Goal: Task Accomplishment & Management: Use online tool/utility

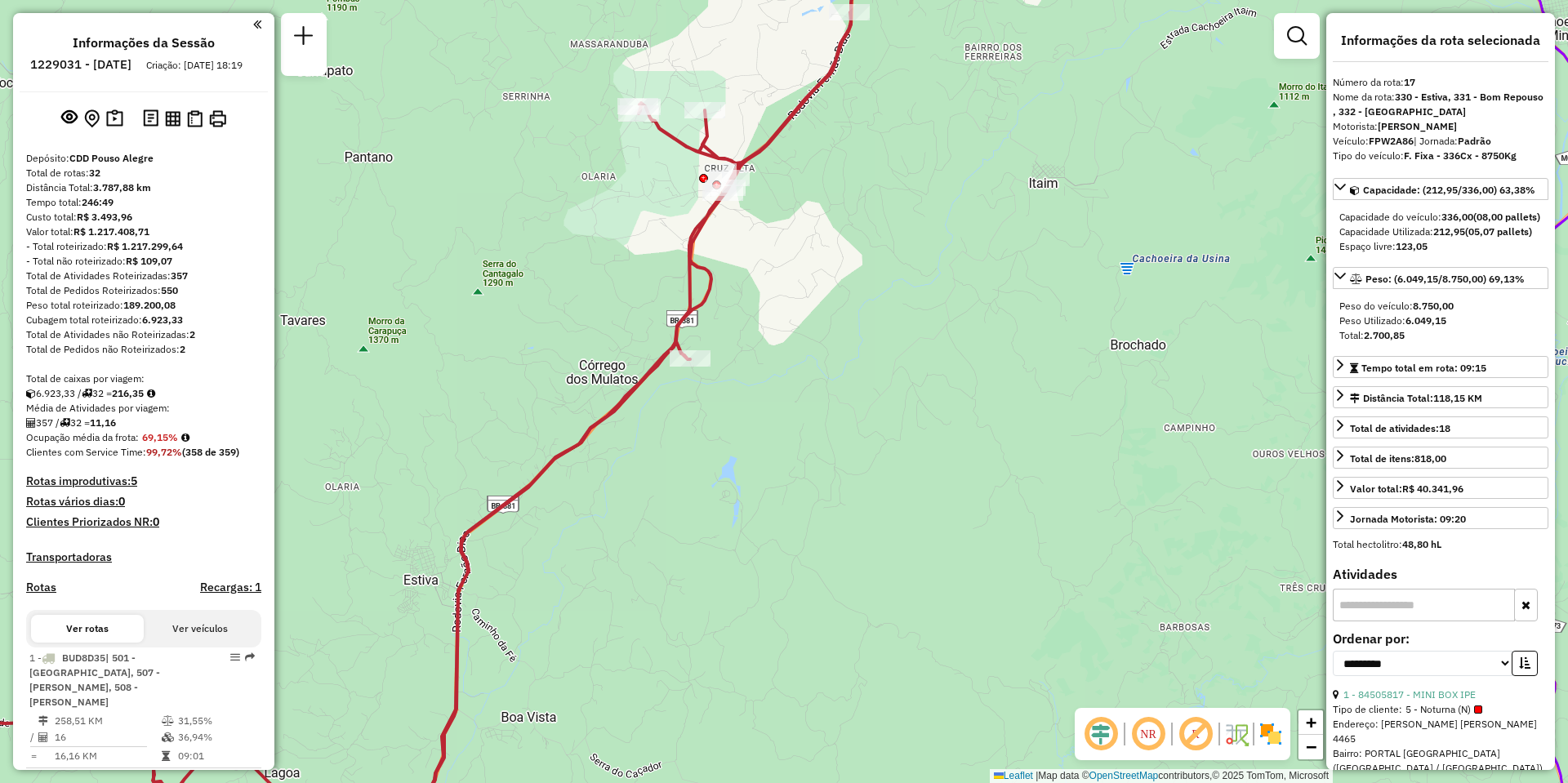
select select "**********"
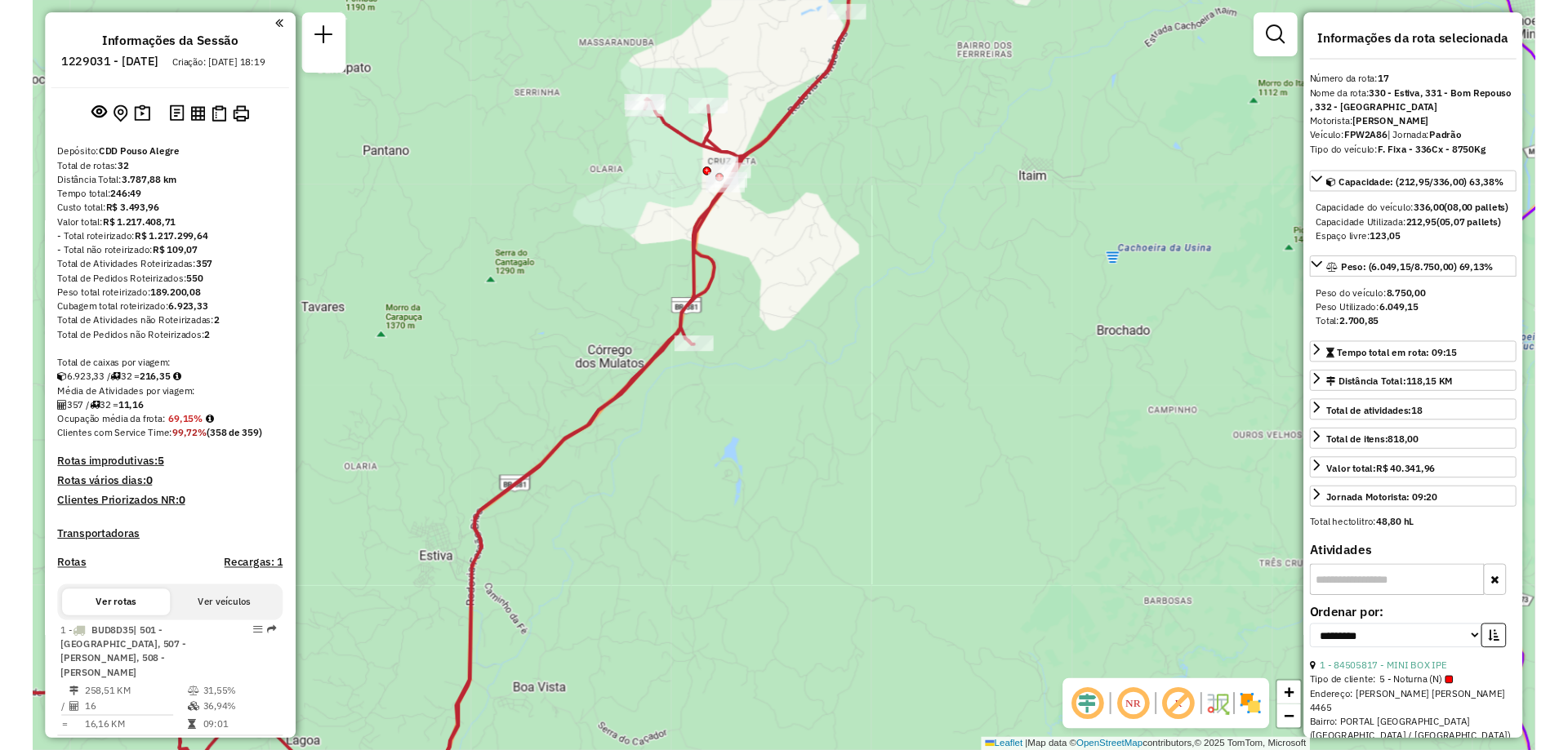
scroll to position [2155, 0]
